Goal: Information Seeking & Learning: Find specific fact

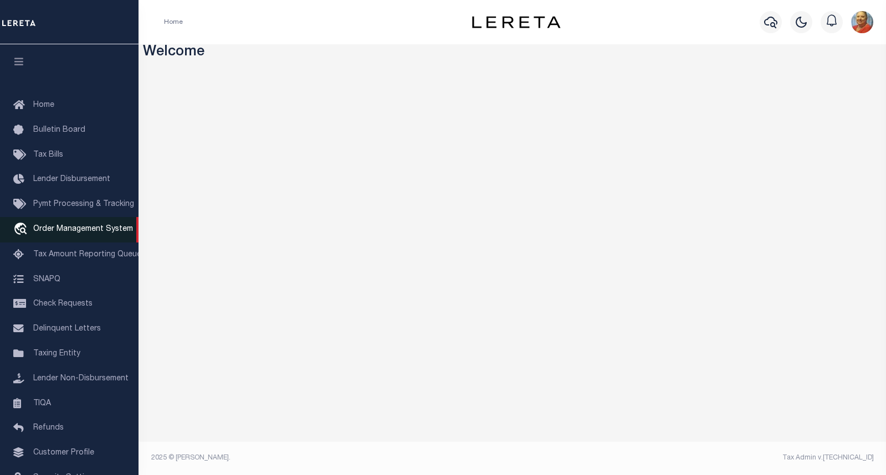
click at [61, 232] on span "Order Management System" at bounding box center [83, 229] width 100 height 8
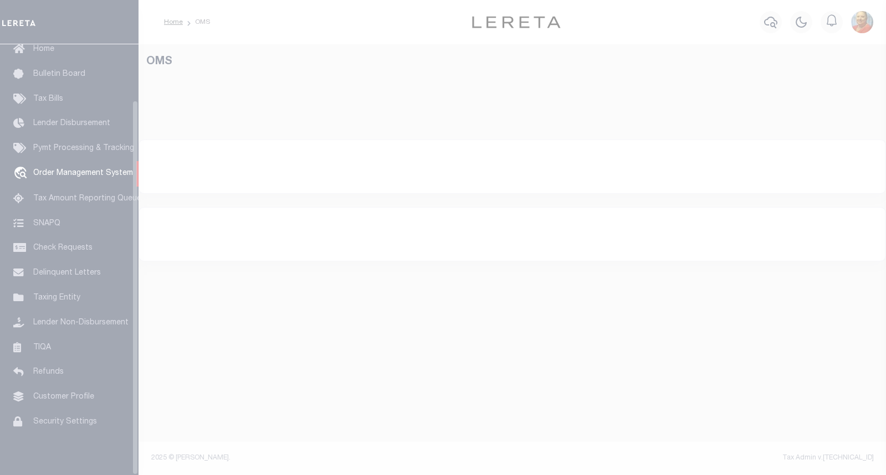
scroll to position [64, 0]
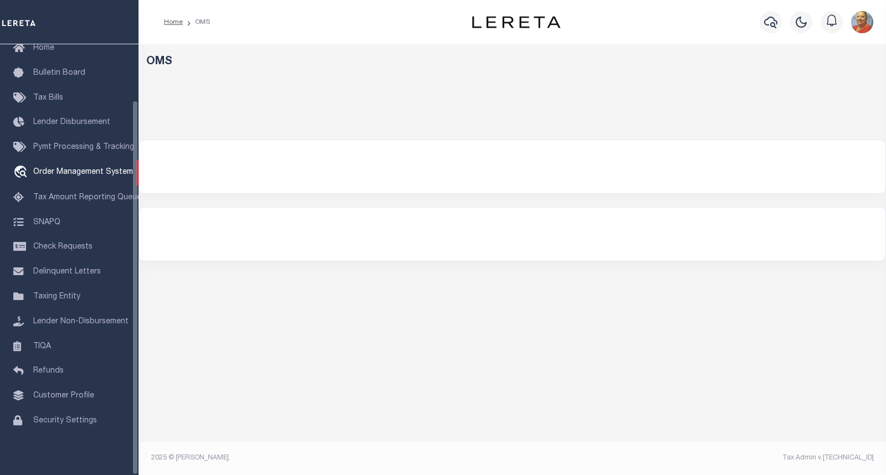
select select "200"
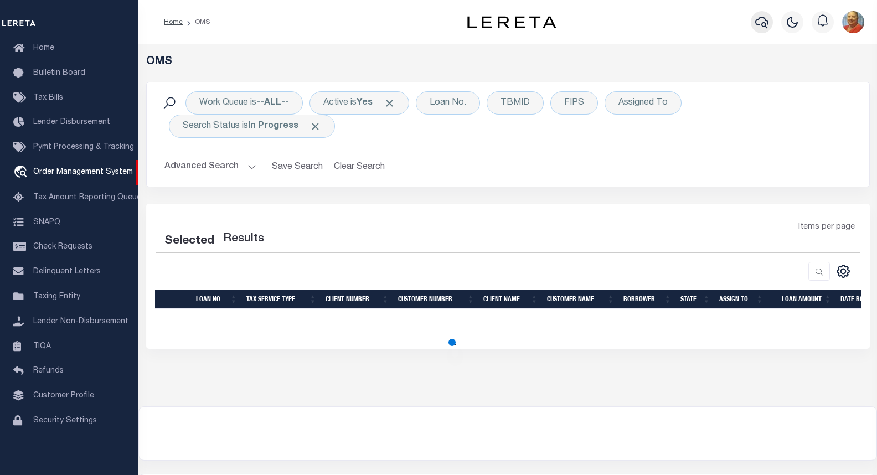
click at [758, 22] on icon "button" at bounding box center [761, 22] width 13 height 13
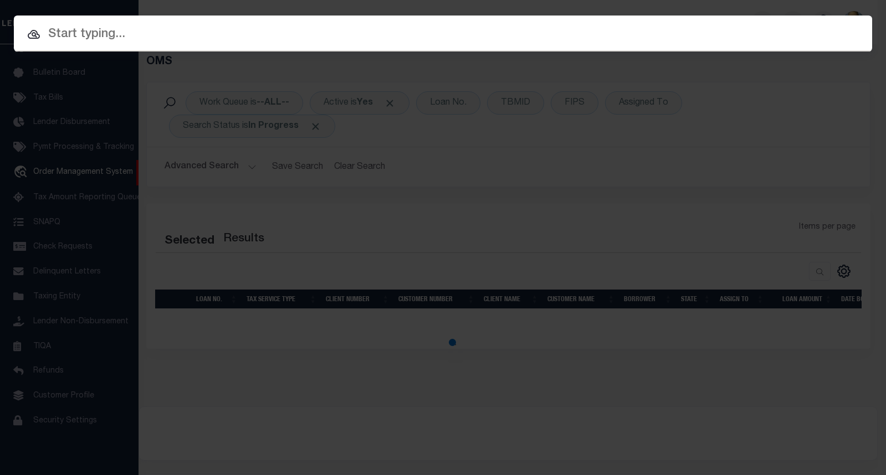
click at [130, 40] on input "text" at bounding box center [443, 34] width 858 height 19
select select "200"
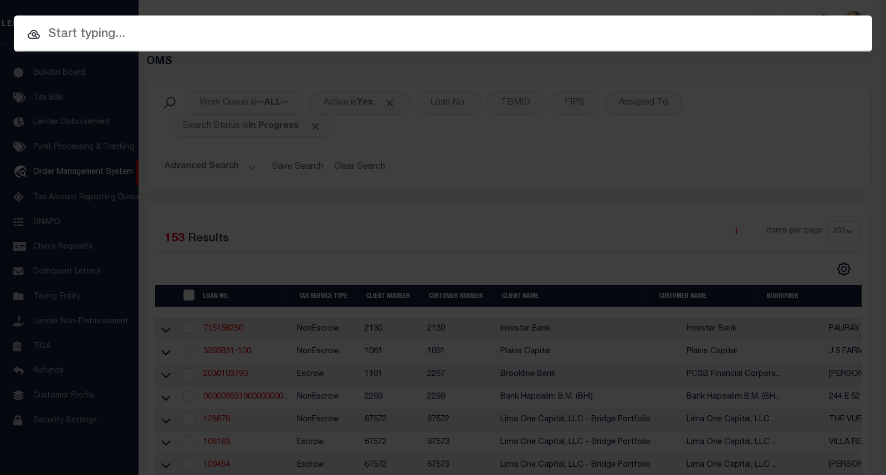
paste input "[PHONE_NUMBER]"
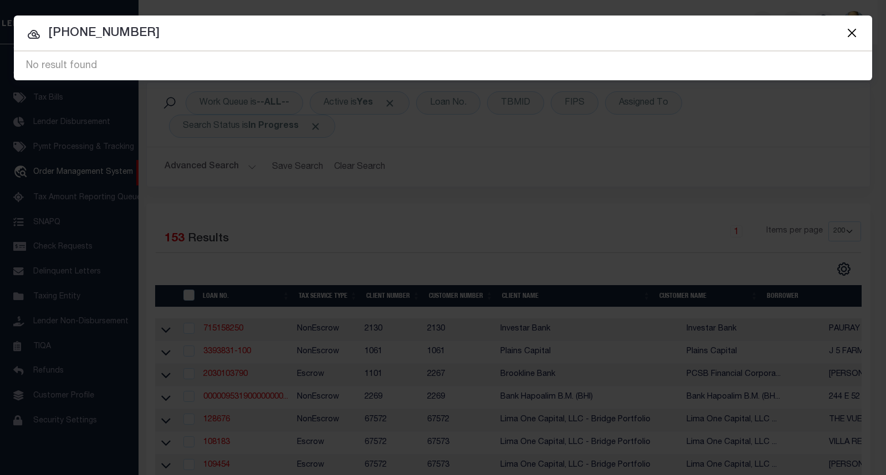
drag, startPoint x: 156, startPoint y: 32, endPoint x: 42, endPoint y: 40, distance: 114.4
click at [41, 30] on input "[PHONE_NUMBER]" at bounding box center [443, 33] width 858 height 19
click at [118, 35] on input "4968 Loma" at bounding box center [443, 33] width 858 height 19
click at [163, 35] on input "4968 Loma" at bounding box center [443, 33] width 858 height 19
drag, startPoint x: 142, startPoint y: 33, endPoint x: 36, endPoint y: 30, distance: 106.4
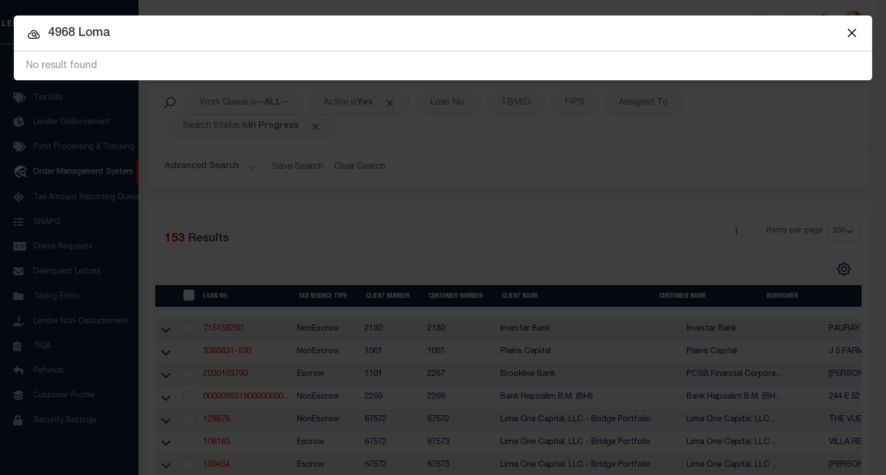
click at [36, 52] on div "4968 Loma No result found No result found" at bounding box center [443, 66] width 858 height 29
paste input "[PHONE_NUMBER]"
click at [78, 35] on input "[PHONE_NUMBER]" at bounding box center [443, 33] width 858 height 19
click at [101, 30] on input "5388013-004" at bounding box center [443, 33] width 858 height 19
click at [120, 34] on input "5388013004" at bounding box center [443, 33] width 858 height 19
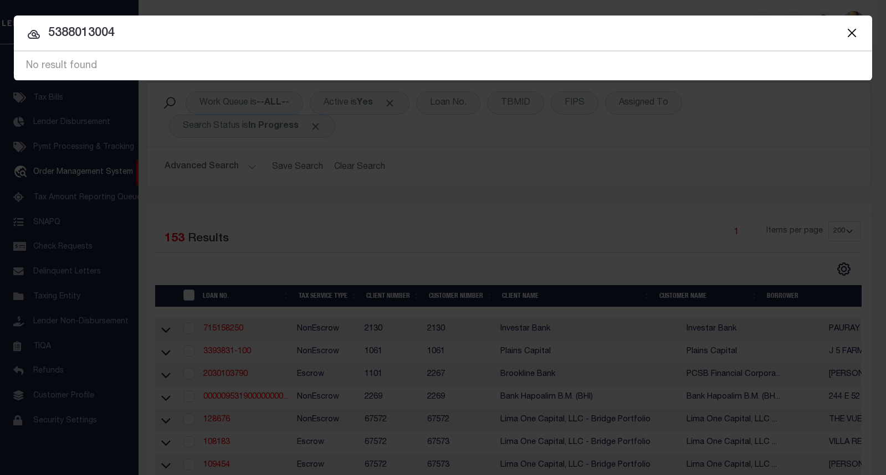
drag, startPoint x: 128, startPoint y: 33, endPoint x: 44, endPoint y: 33, distance: 83.6
click at [44, 33] on input "5388013004" at bounding box center [443, 33] width 858 height 19
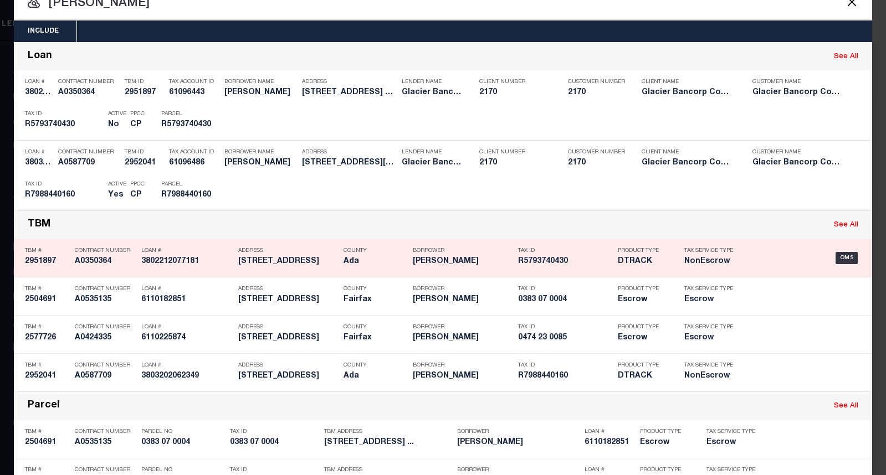
scroll to position [0, 0]
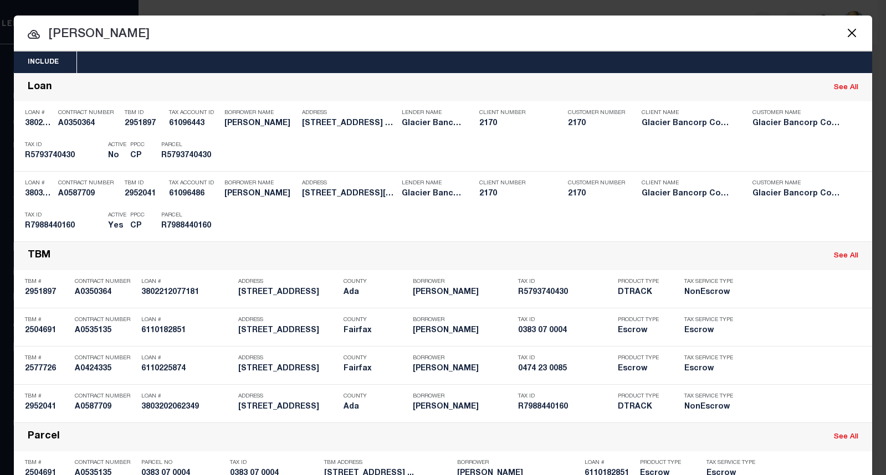
drag, startPoint x: 91, startPoint y: 34, endPoint x: 35, endPoint y: 32, distance: 55.4
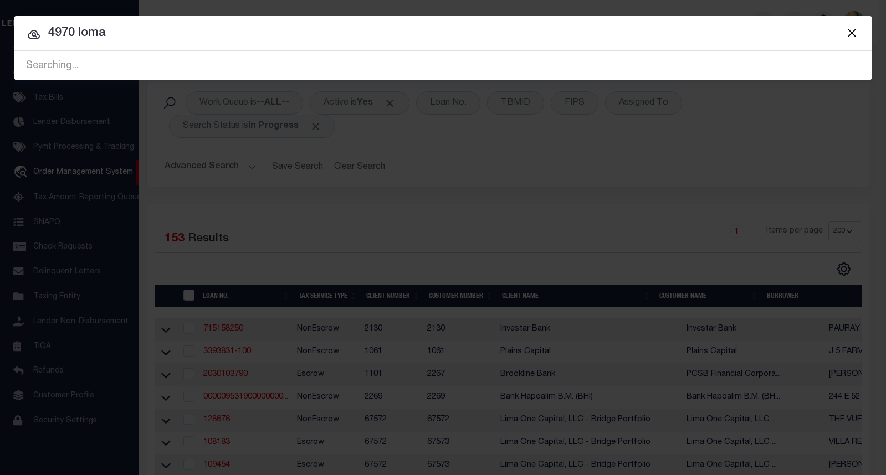
type input "4970 loma"
